Goal: Task Accomplishment & Management: Manage account settings

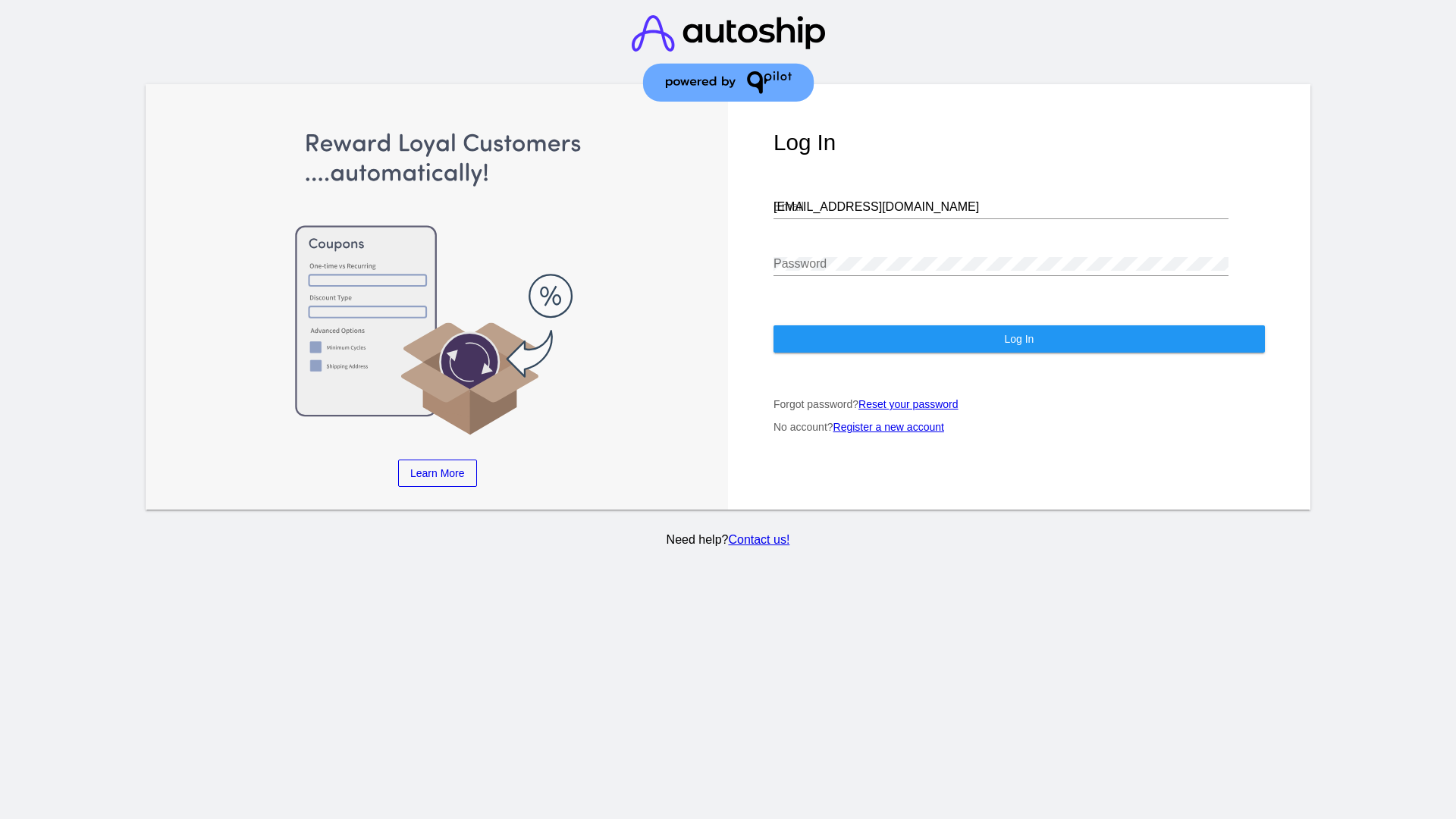
type input "jr@patternsinthecloud.com"
click at [1019, 339] on span "Log In" at bounding box center [1019, 339] width 29 height 12
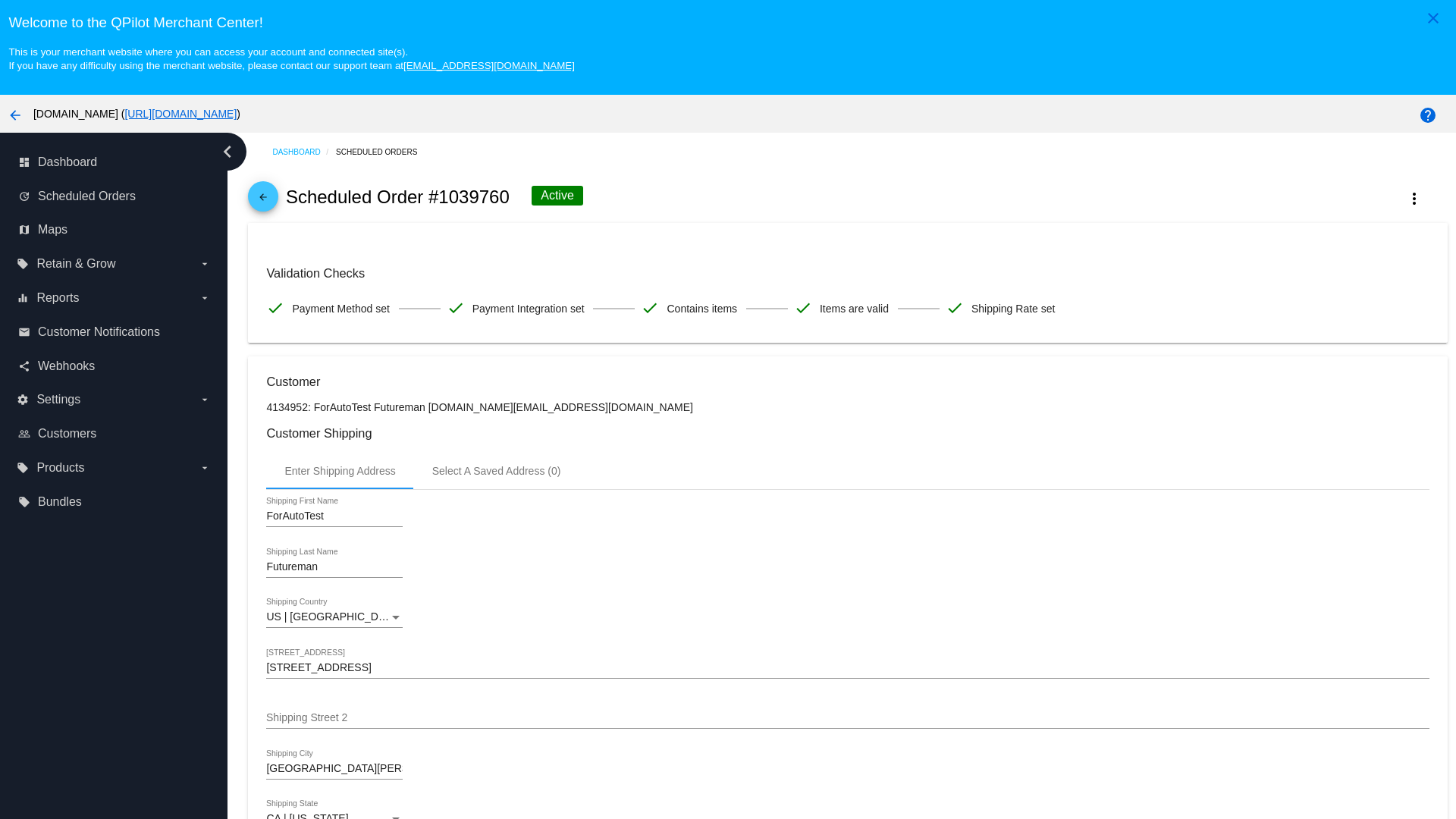
scroll to position [997, 0]
